Goal: Transaction & Acquisition: Purchase product/service

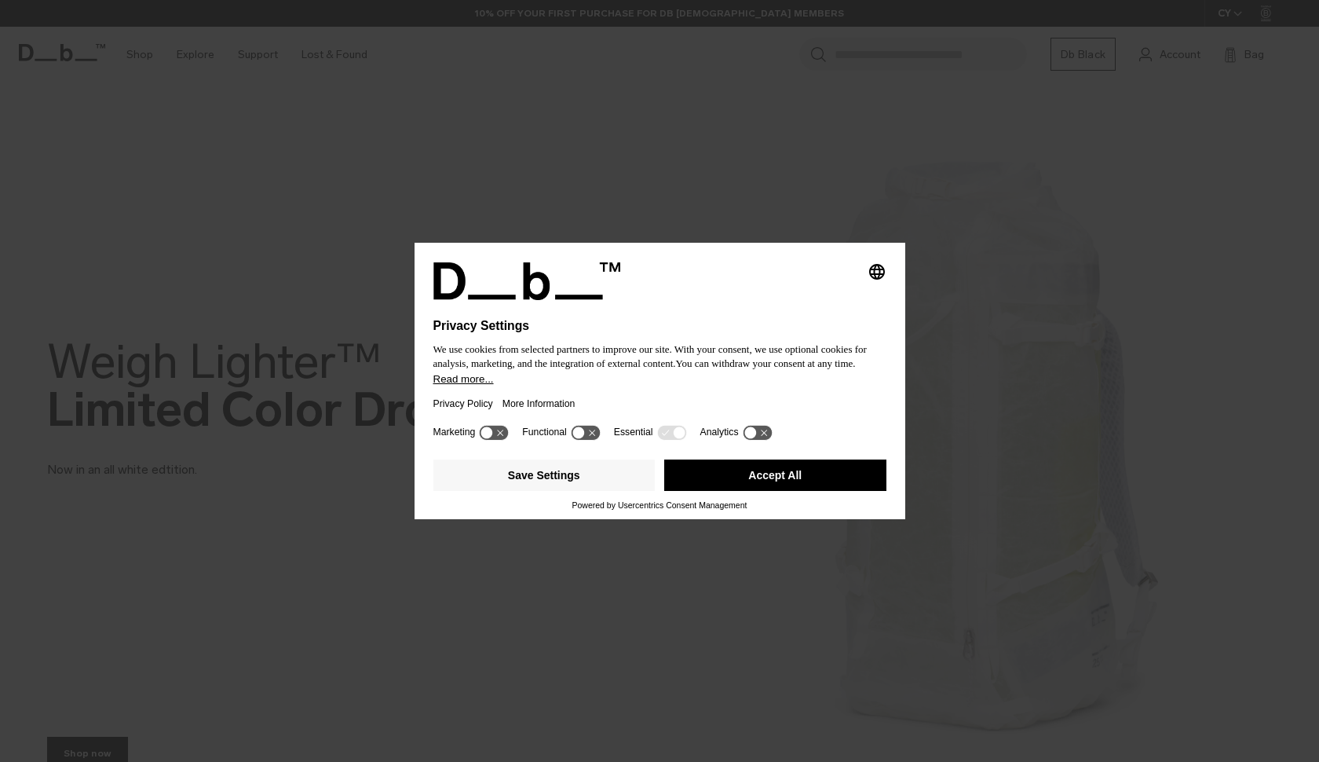
click at [735, 488] on button "Accept All" at bounding box center [775, 474] width 222 height 31
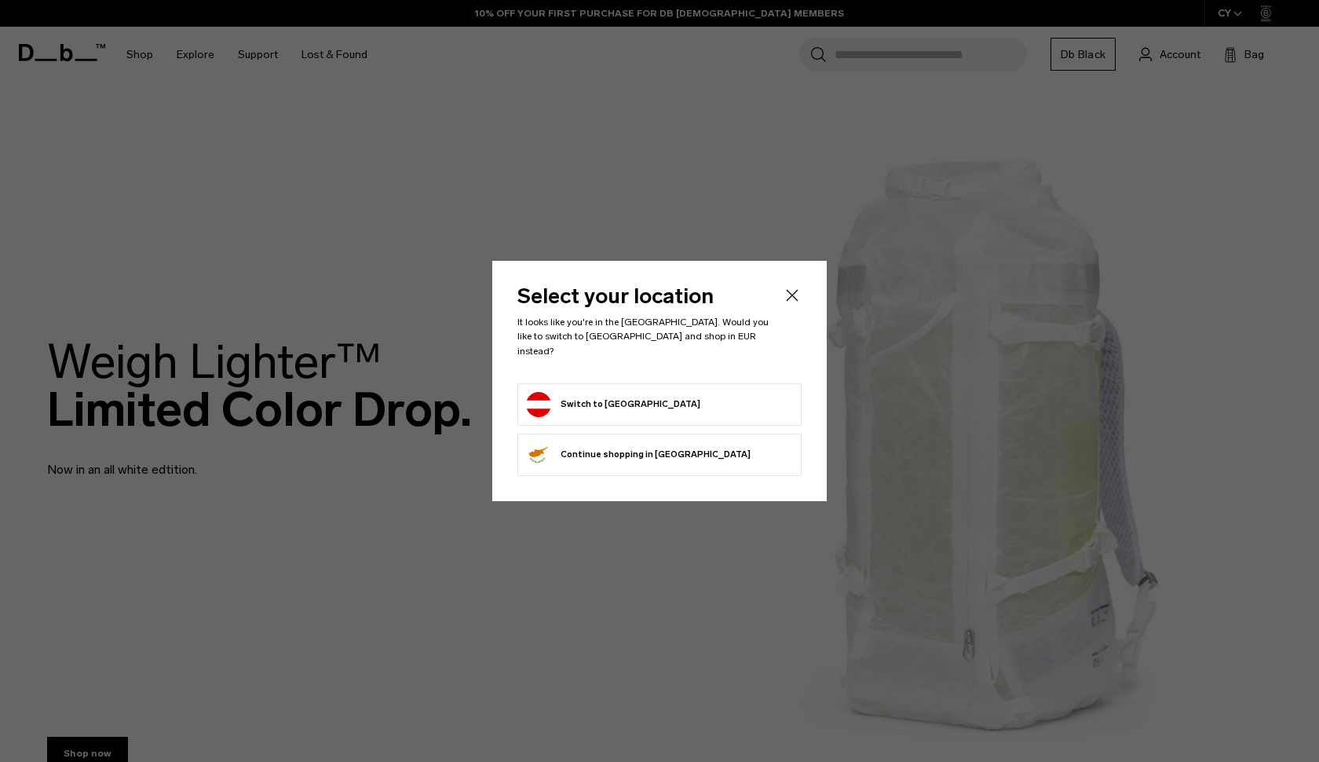
click at [653, 408] on form "Switch to Austria" at bounding box center [659, 404] width 267 height 25
click at [594, 402] on button "Switch to Austria" at bounding box center [613, 404] width 174 height 25
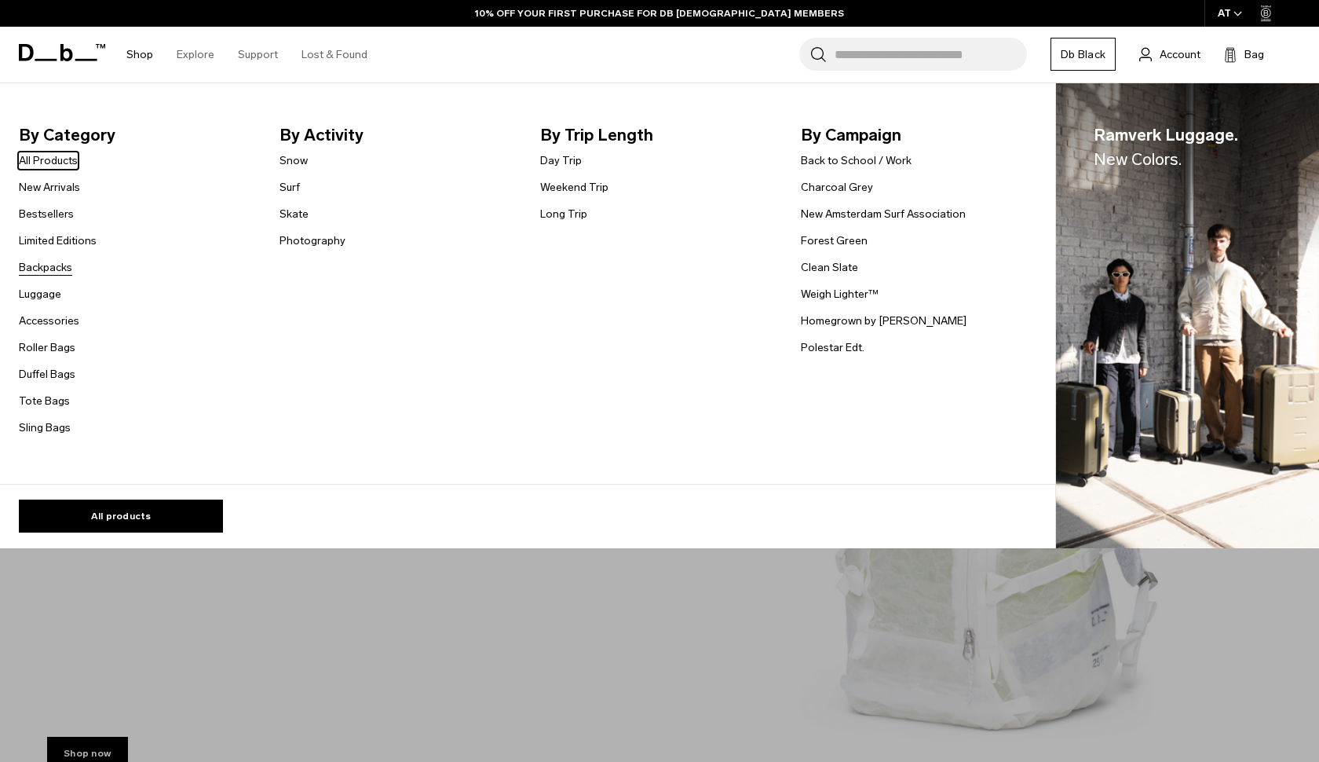
click at [56, 273] on link "Backpacks" at bounding box center [45, 267] width 53 height 16
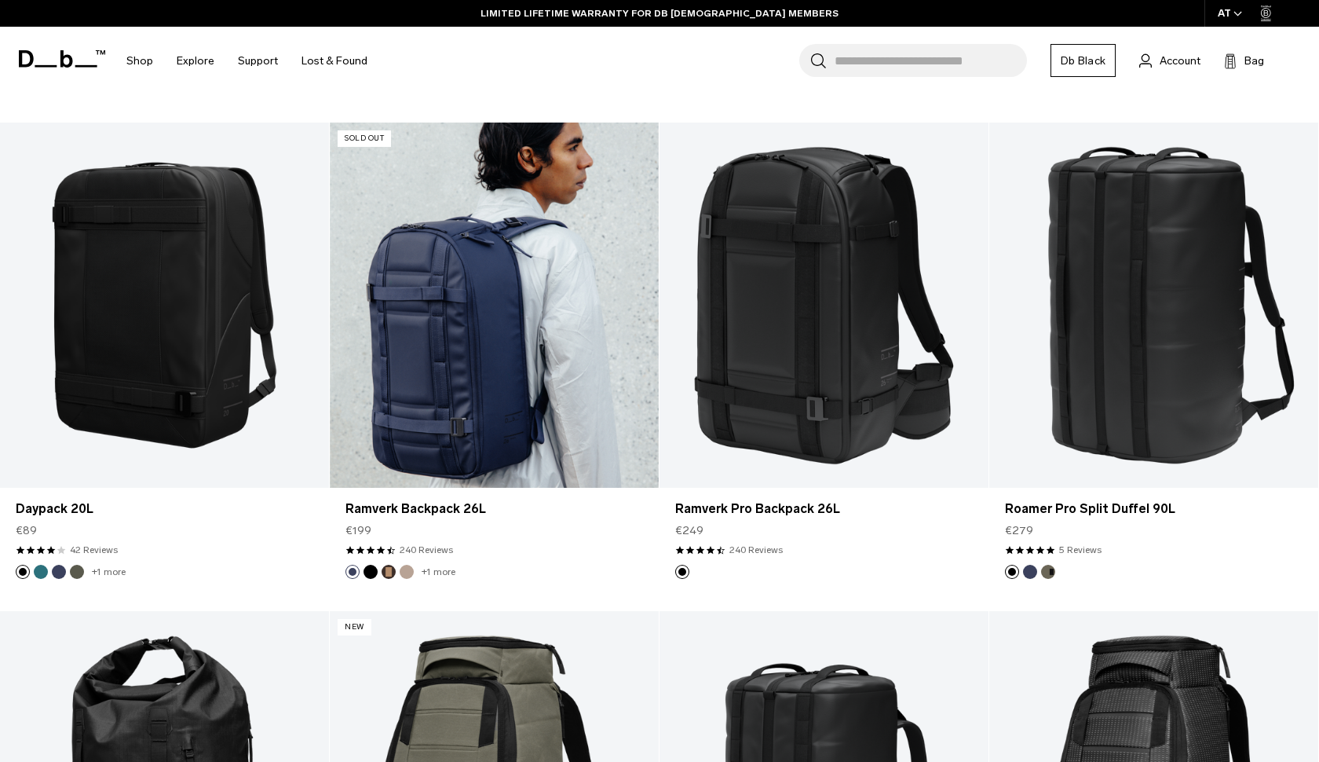
scroll to position [1773, 0]
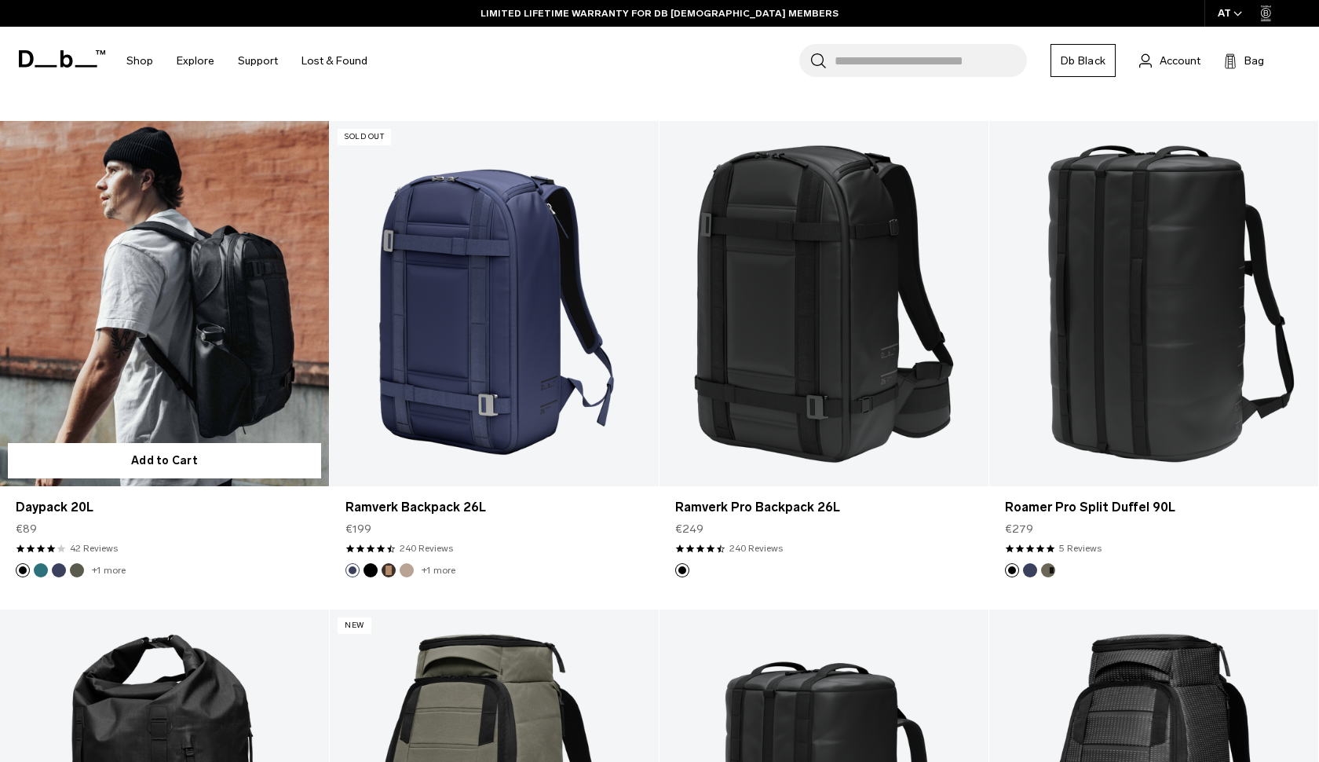
click at [276, 398] on link "Daypack 20L" at bounding box center [164, 304] width 329 height 366
